Goal: Task Accomplishment & Management: Complete application form

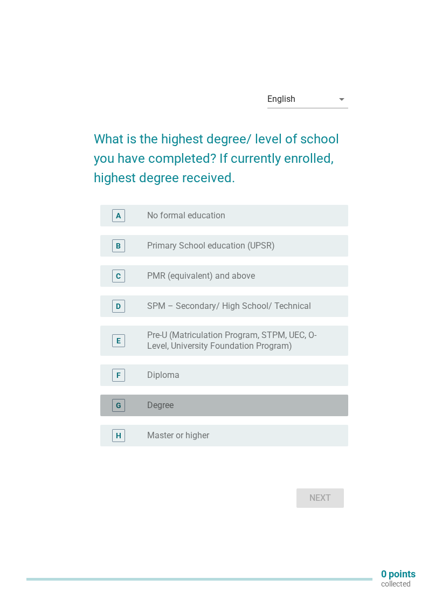
click at [250, 401] on div "radio_button_unchecked Degree" at bounding box center [239, 405] width 184 height 11
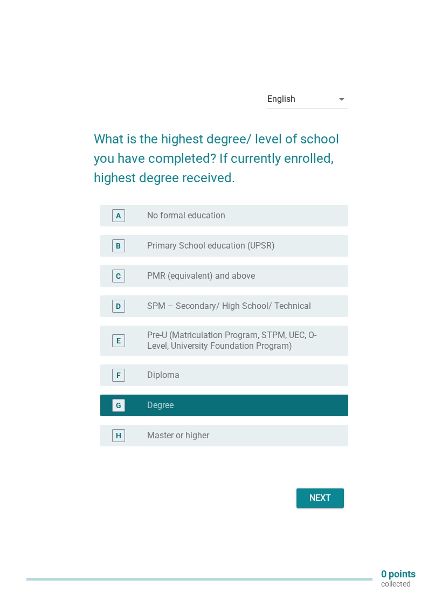
click at [333, 500] on div "Next" at bounding box center [320, 498] width 30 height 13
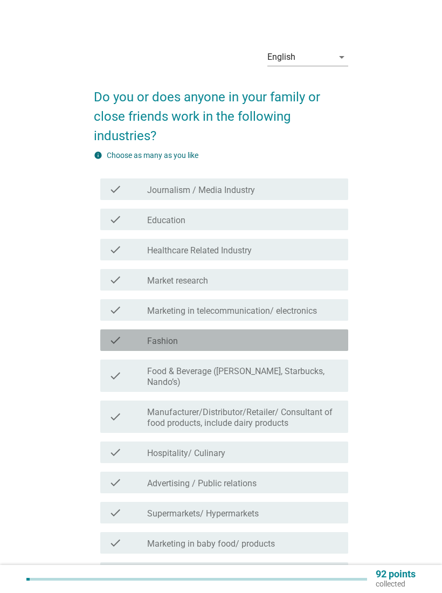
click at [309, 343] on div "check_box_outline_blank Fashion" at bounding box center [243, 340] width 193 height 13
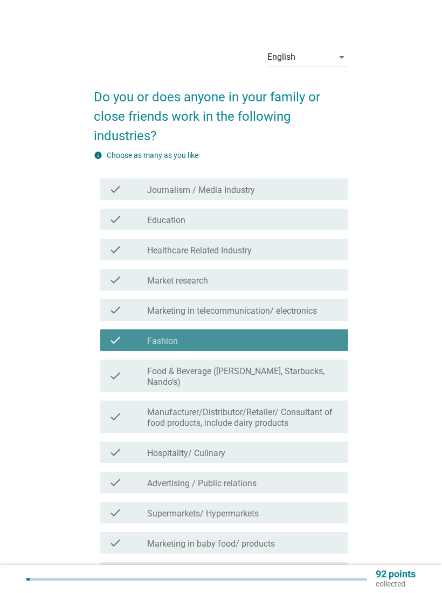
click at [316, 338] on div "check_box_outline_blank Fashion" at bounding box center [243, 340] width 193 height 13
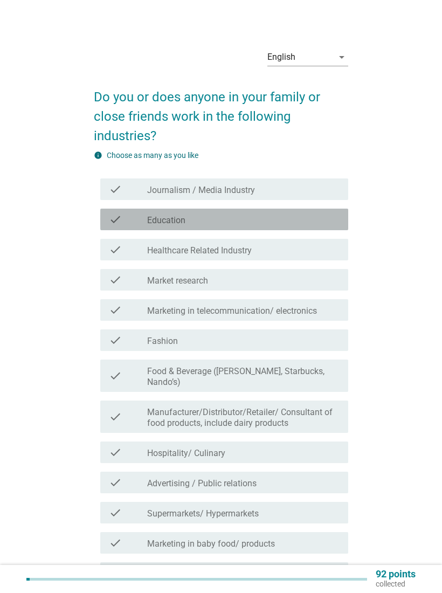
click at [322, 222] on div "check_box_outline_blank Education" at bounding box center [243, 219] width 193 height 13
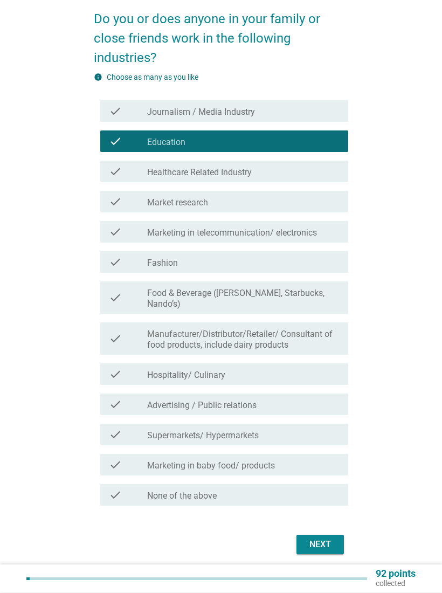
scroll to position [111, 0]
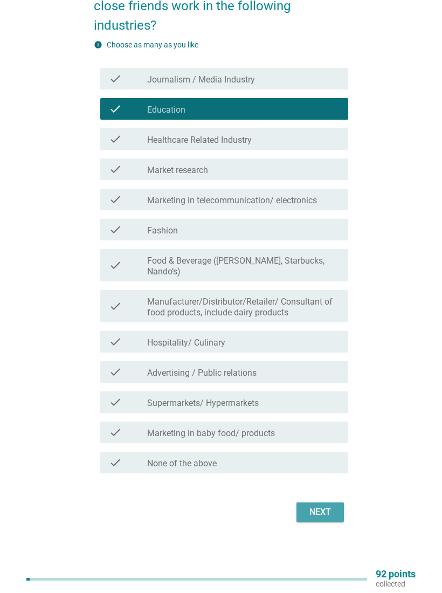
click at [333, 510] on div "Next" at bounding box center [320, 512] width 30 height 13
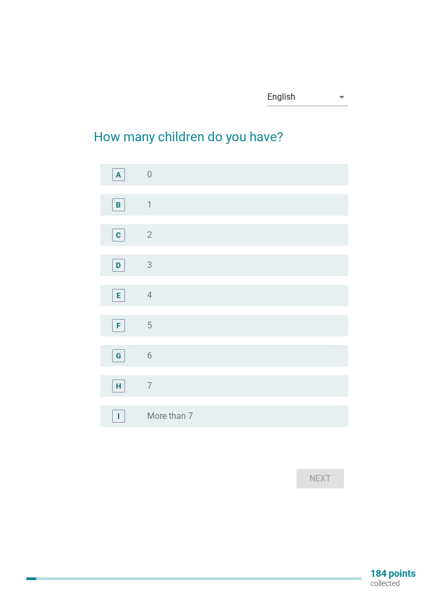
scroll to position [11, 0]
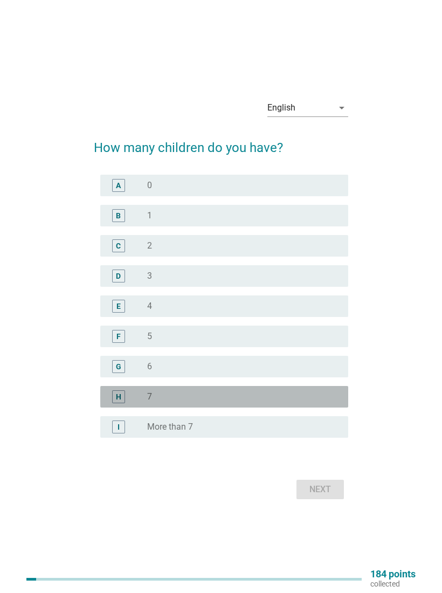
click at [227, 395] on div "radio_button_unchecked 7" at bounding box center [239, 397] width 184 height 11
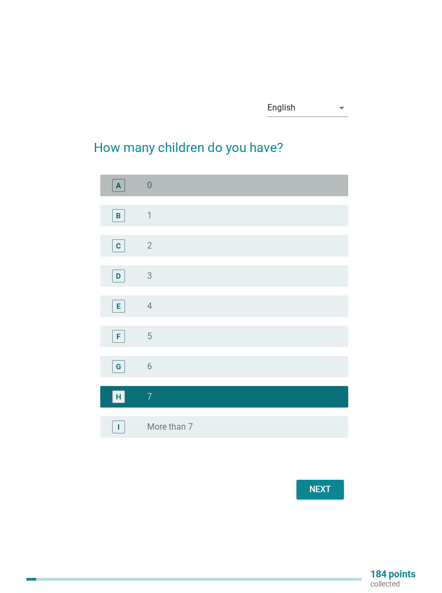
click at [263, 186] on div "radio_button_unchecked 0" at bounding box center [239, 185] width 184 height 11
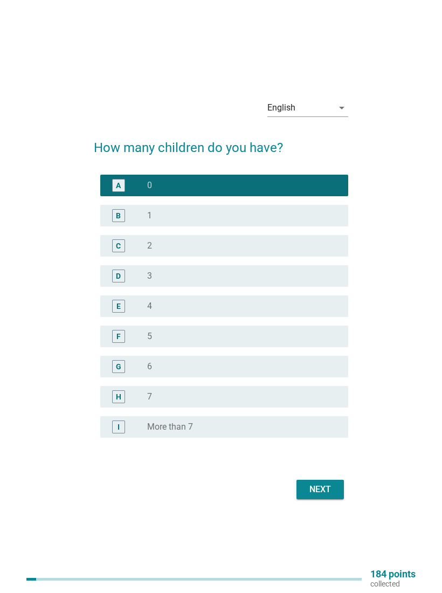
click at [322, 488] on div "Next" at bounding box center [320, 489] width 30 height 13
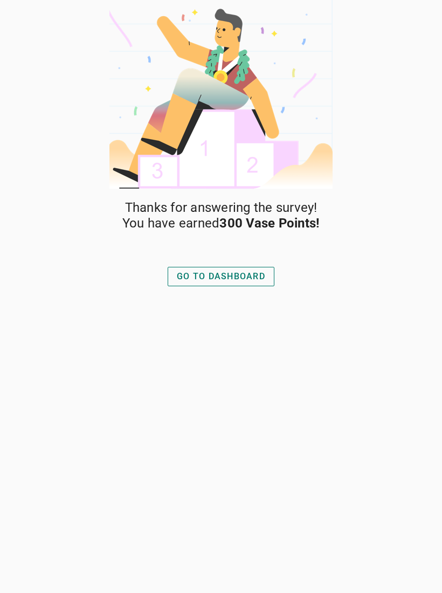
click at [250, 275] on div "GO TO DASHBOARD" at bounding box center [221, 276] width 88 height 13
